Goal: Navigation & Orientation: Find specific page/section

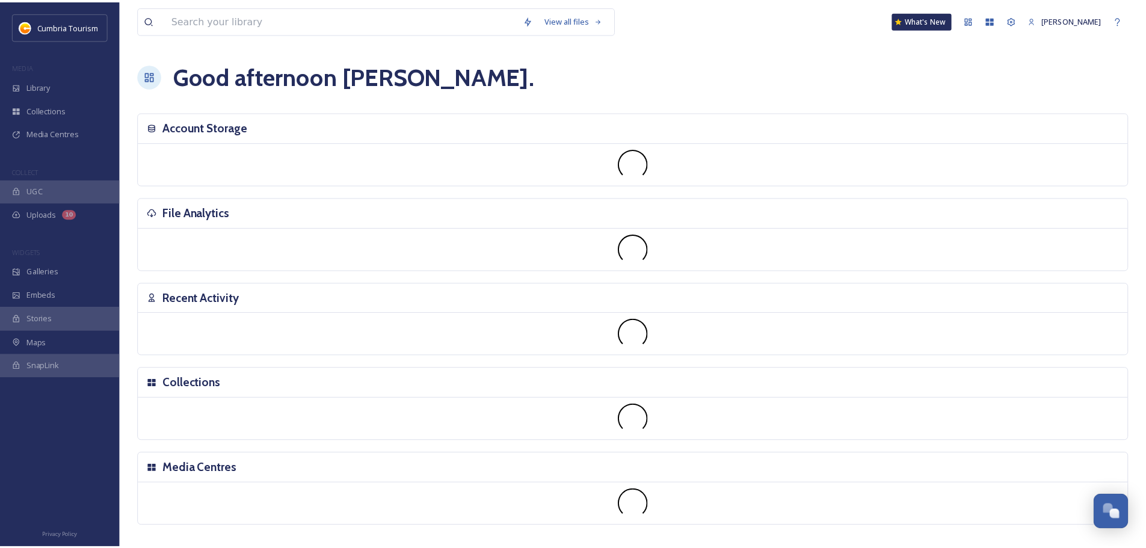
scroll to position [4723, 0]
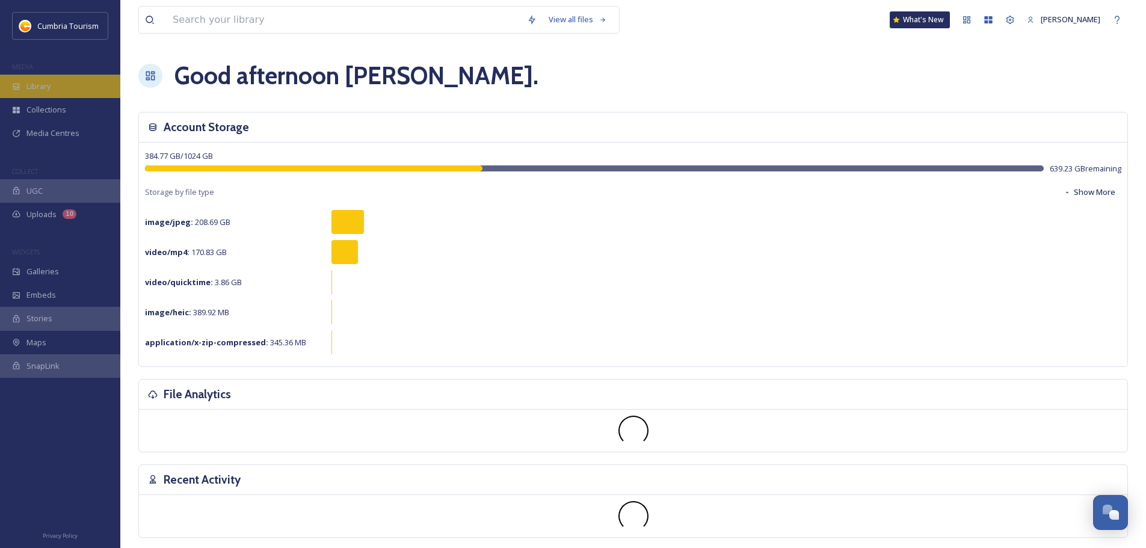
click at [69, 91] on div "Library" at bounding box center [60, 86] width 120 height 23
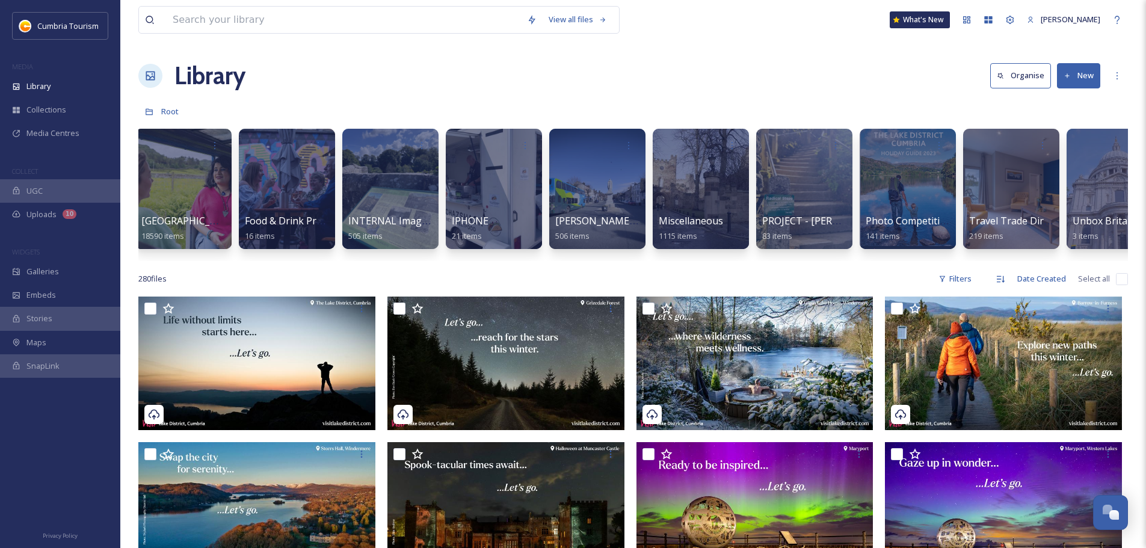
scroll to position [0, 604]
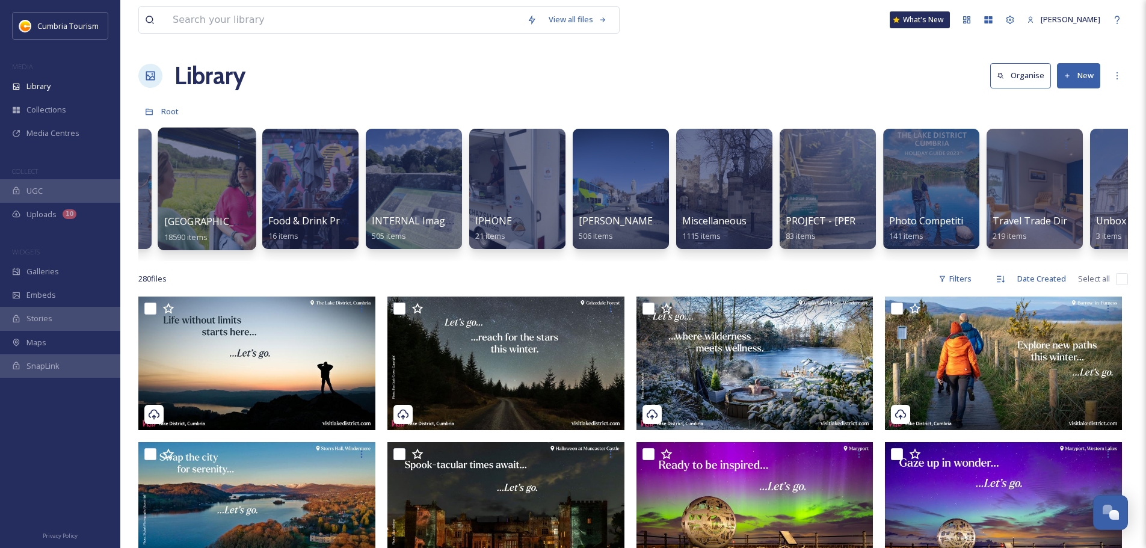
click at [186, 229] on div "Cumbria Media Library 18590 items" at bounding box center [207, 229] width 86 height 30
click at [197, 218] on span "[GEOGRAPHIC_DATA]" at bounding box center [213, 221] width 99 height 13
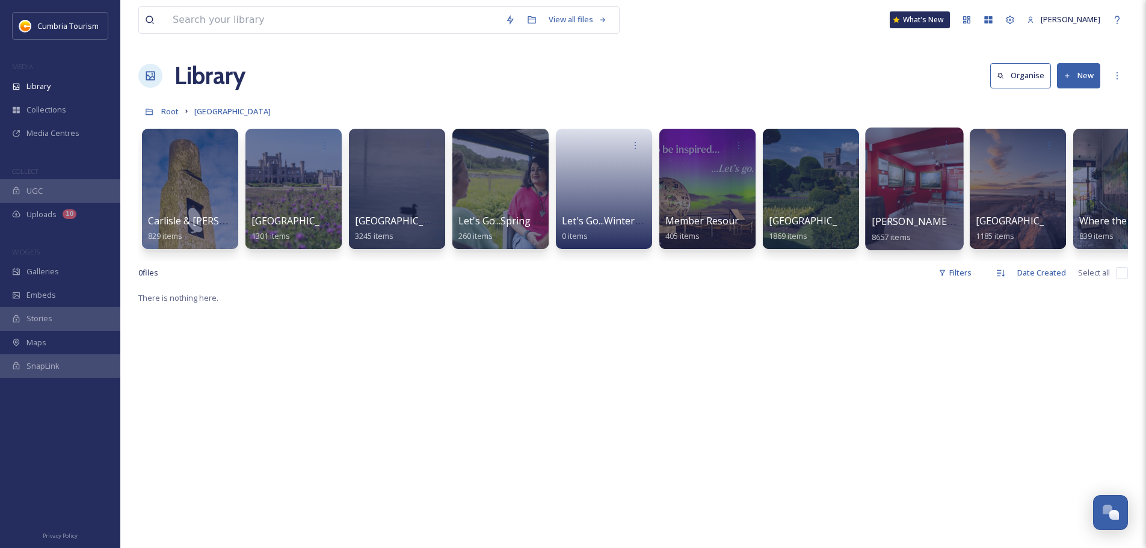
click at [903, 219] on span "[PERSON_NAME] Uploads" at bounding box center [931, 221] width 119 height 13
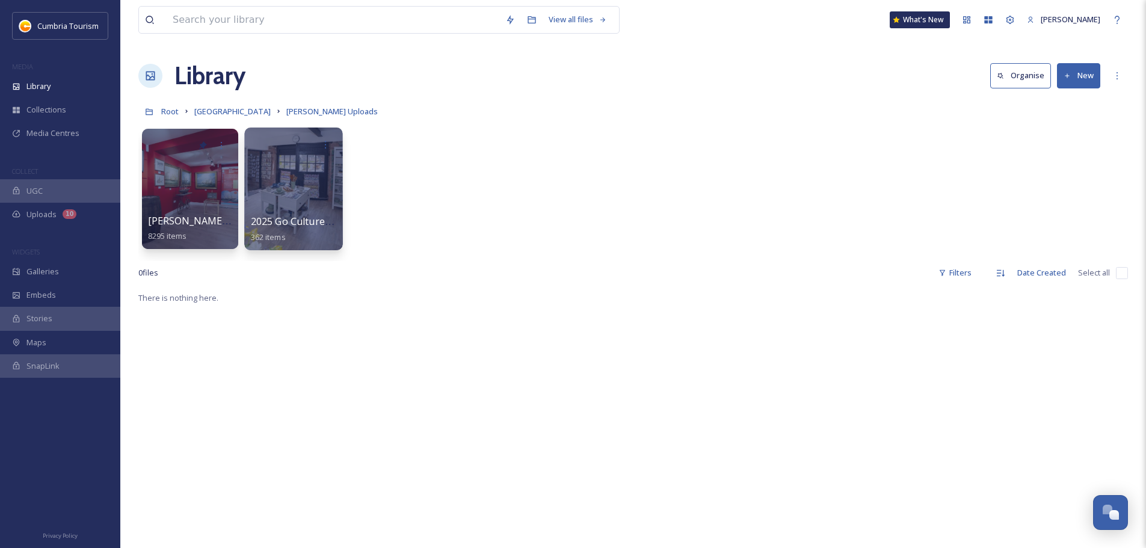
click at [292, 217] on span "2025 Go Culture - [PERSON_NAME] Upload" at bounding box center [349, 221] width 197 height 13
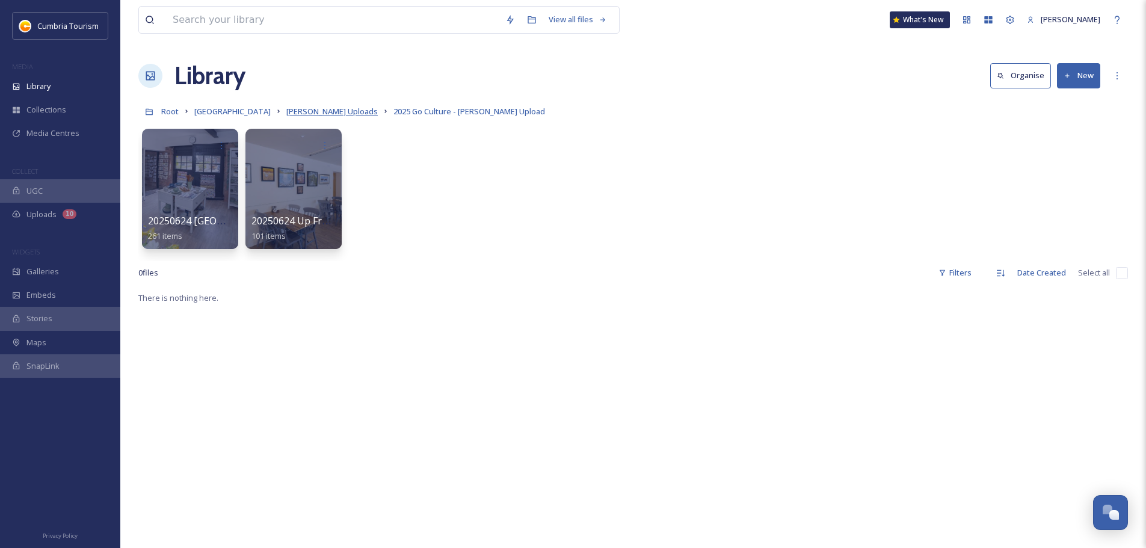
click at [328, 115] on span "[PERSON_NAME] Uploads" at bounding box center [331, 111] width 91 height 11
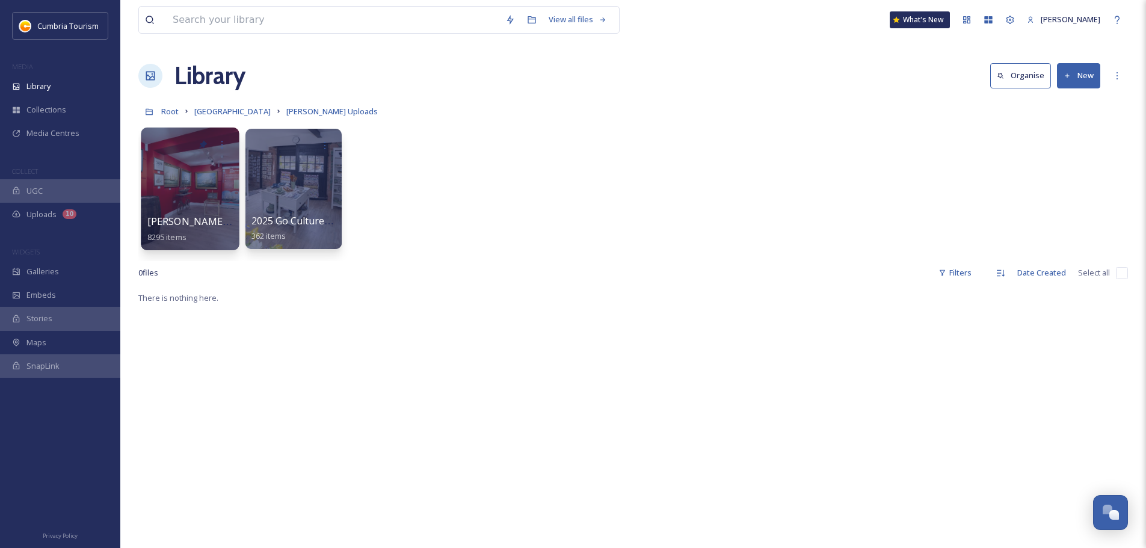
click at [186, 224] on span "[PERSON_NAME] Uploads - [DATE]" at bounding box center [227, 221] width 160 height 13
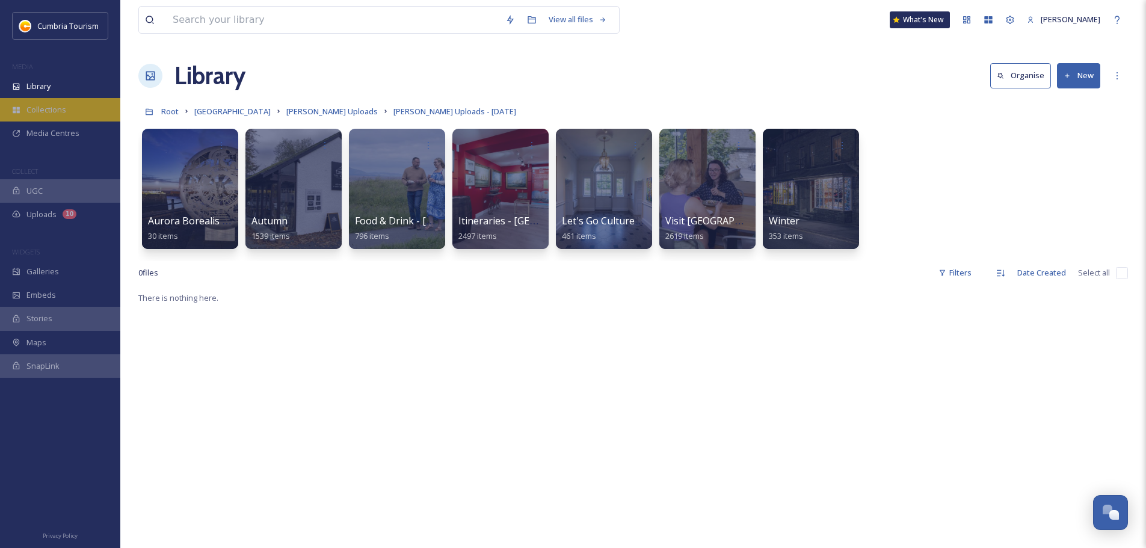
click at [78, 104] on div "Collections" at bounding box center [60, 109] width 120 height 23
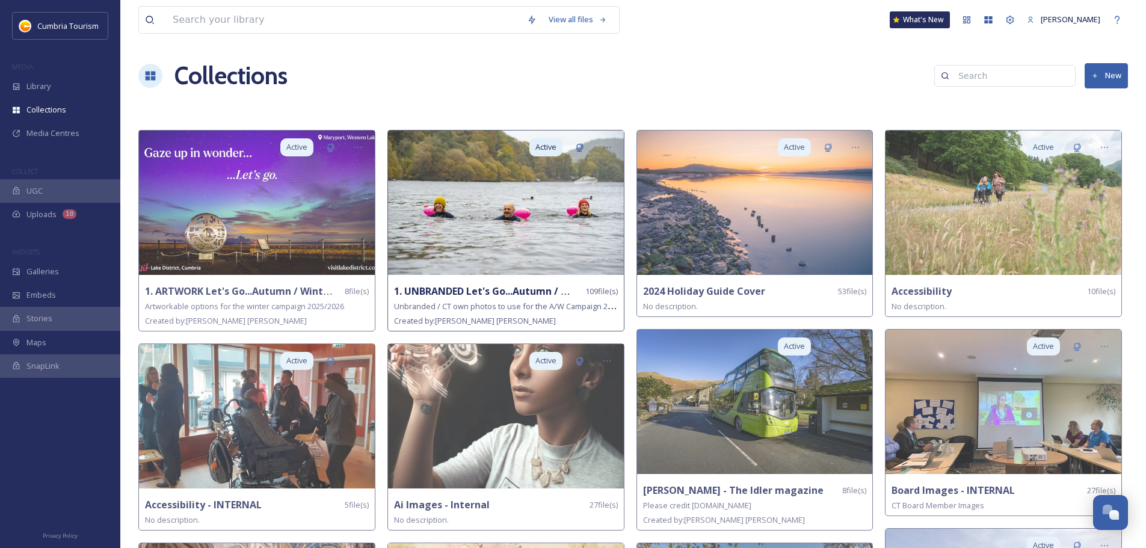
click at [435, 289] on strong "1. UNBRANDED Let's Go...Autumn / Winter 2025/26" at bounding box center [513, 290] width 239 height 13
click at [506, 220] on img at bounding box center [506, 203] width 236 height 144
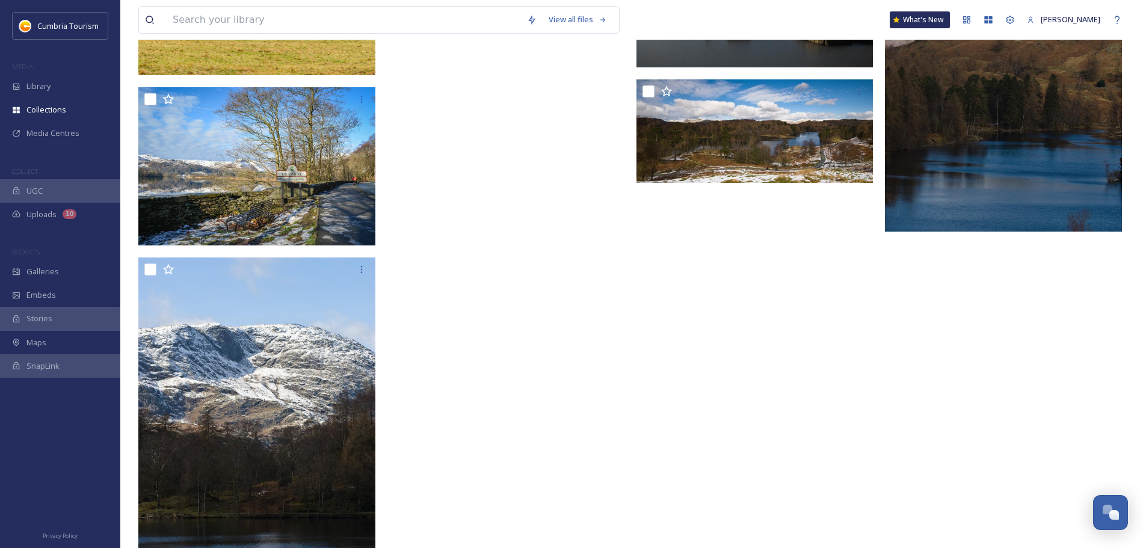
scroll to position [5172, 0]
click at [57, 90] on div "Library" at bounding box center [60, 86] width 120 height 23
